Goal: Find specific page/section: Find specific page/section

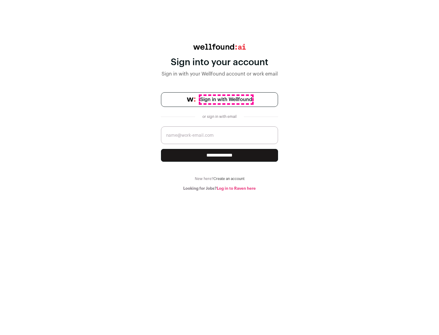
click at [226, 100] on span "Sign in with Wellfound" at bounding box center [226, 99] width 52 height 7
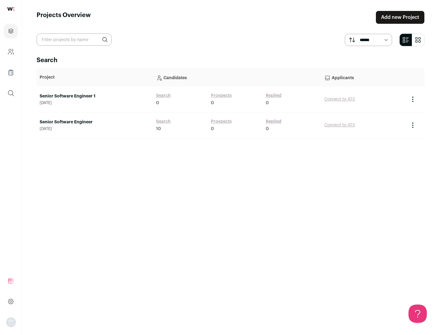
click at [94, 122] on link "Senior Software Engineer" at bounding box center [95, 122] width 110 height 6
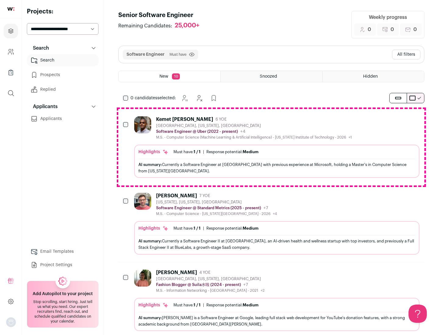
click at [271, 147] on div "Highlights Must have: 1 / 1 How many must haves have been fulfilled? | Response…" at bounding box center [276, 161] width 285 height 33
